Goal: Check status

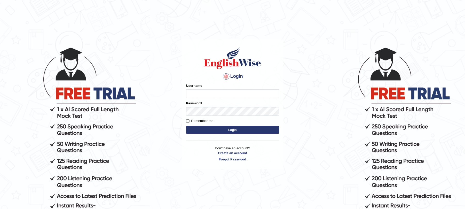
type input "9bands"
click at [216, 133] on button "Login" at bounding box center [232, 130] width 93 height 8
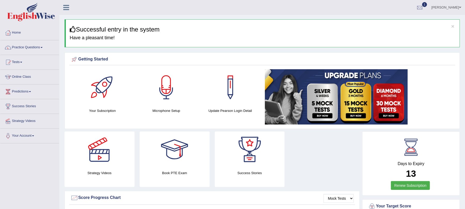
click at [18, 64] on link "Tests" at bounding box center [29, 61] width 59 height 13
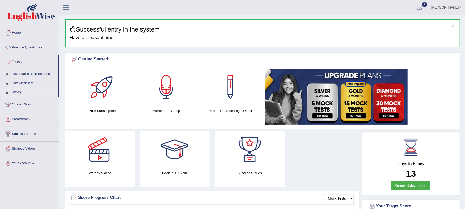
click at [17, 93] on link "History" at bounding box center [34, 92] width 48 height 9
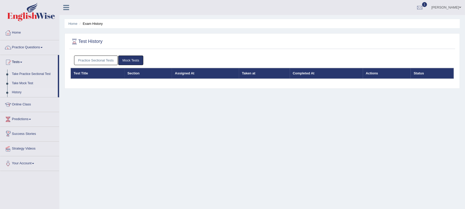
click at [142, 63] on link "Mock Tests" at bounding box center [130, 60] width 25 height 10
click at [138, 62] on link "Mock Tests" at bounding box center [130, 60] width 25 height 10
click at [134, 60] on link "Mock Tests" at bounding box center [130, 60] width 25 height 10
click at [128, 63] on link "Mock Tests" at bounding box center [130, 60] width 25 height 10
click at [128, 61] on link "Mock Tests" at bounding box center [130, 60] width 25 height 10
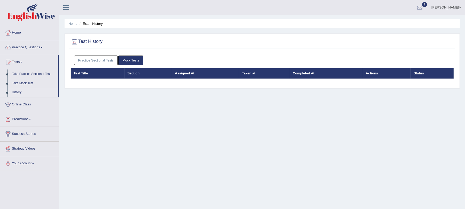
click at [128, 61] on link "Mock Tests" at bounding box center [130, 60] width 25 height 10
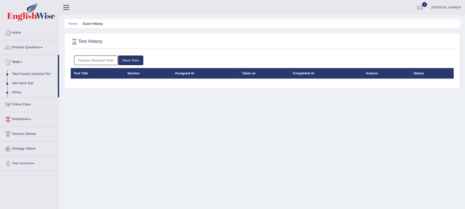
click at [128, 61] on link "Mock Tests" at bounding box center [130, 60] width 25 height 10
drag, startPoint x: 128, startPoint y: 61, endPoint x: 116, endPoint y: 56, distance: 13.1
click at [116, 56] on ul "Practice Sectional Tests Mock Tests" at bounding box center [262, 60] width 376 height 10
click at [25, 74] on link "Take Practice Sectional Test" at bounding box center [34, 73] width 48 height 9
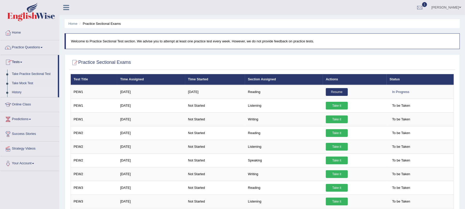
click at [16, 91] on link "History" at bounding box center [34, 92] width 48 height 9
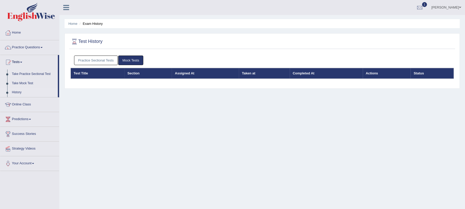
click at [24, 105] on link "Online Class" at bounding box center [29, 103] width 59 height 13
